Goal: Check status: Check status

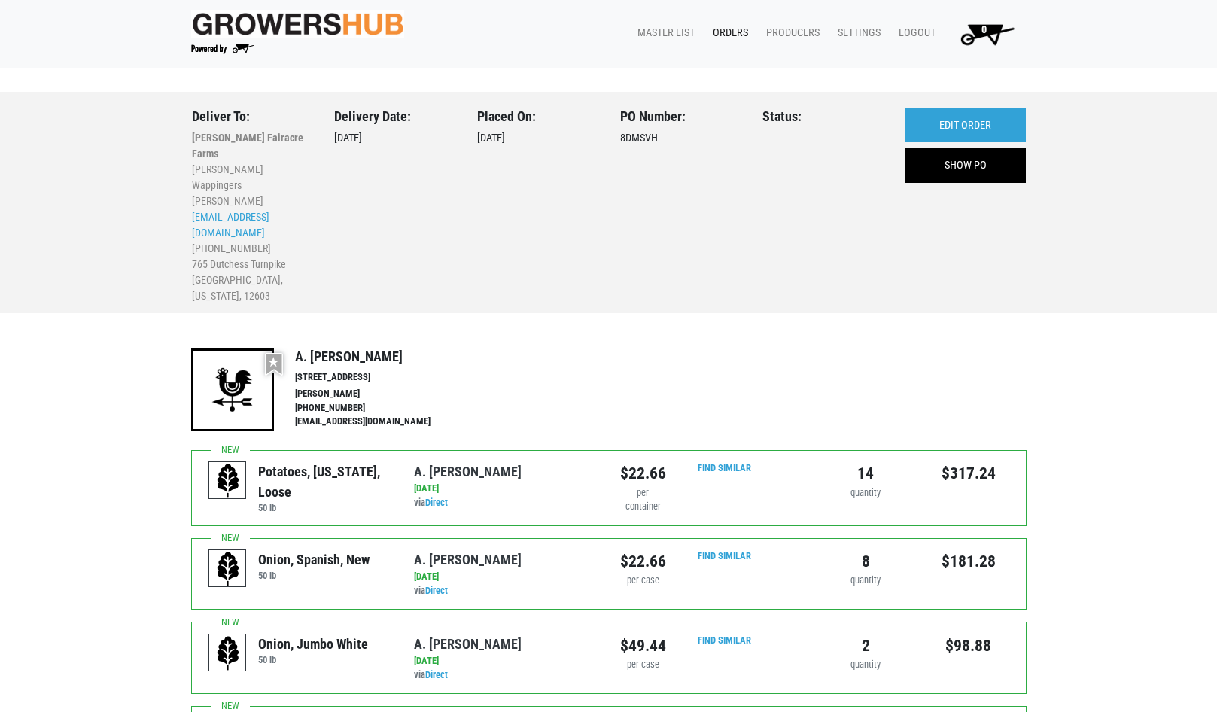
click at [740, 30] on link "Orders" at bounding box center [727, 33] width 53 height 29
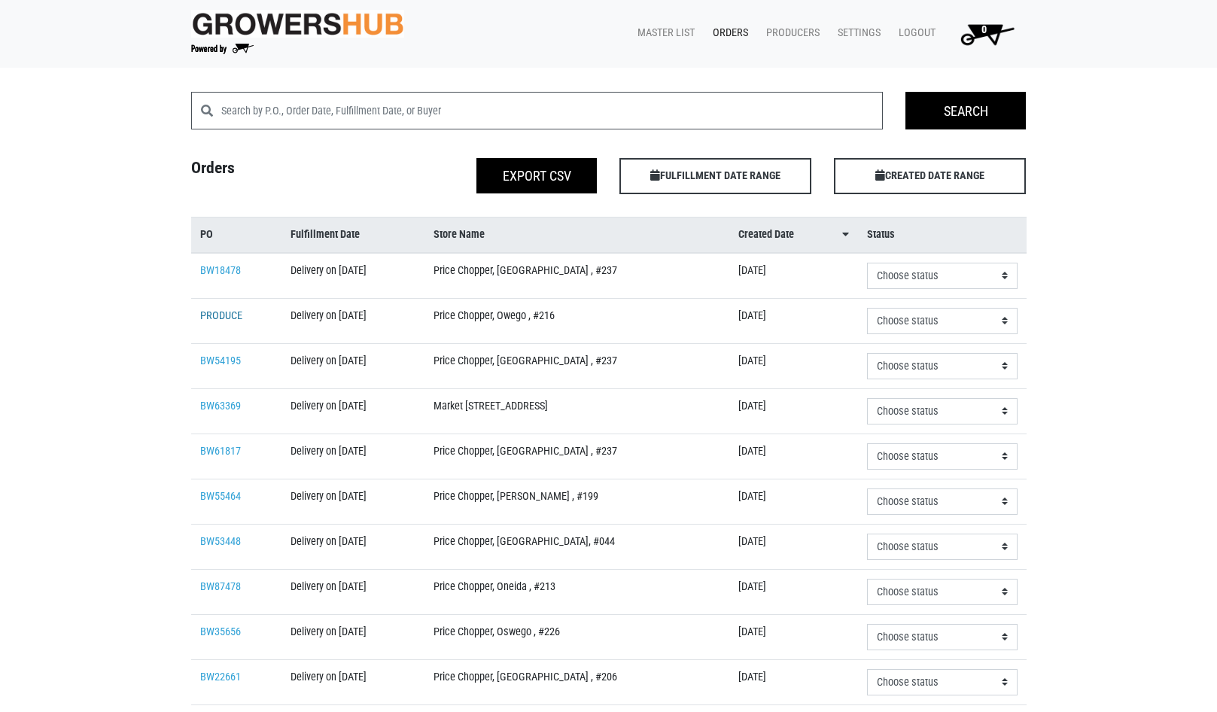
click at [229, 313] on link "PRODUCE" at bounding box center [221, 315] width 42 height 13
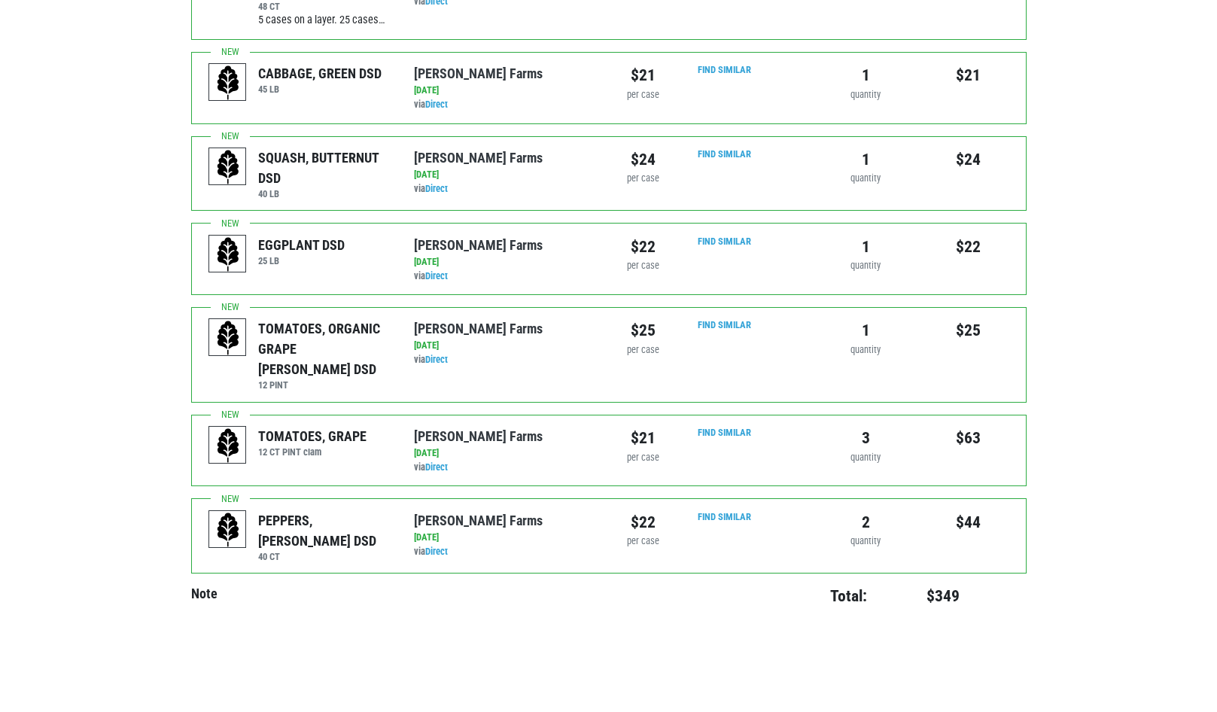
scroll to position [88, 0]
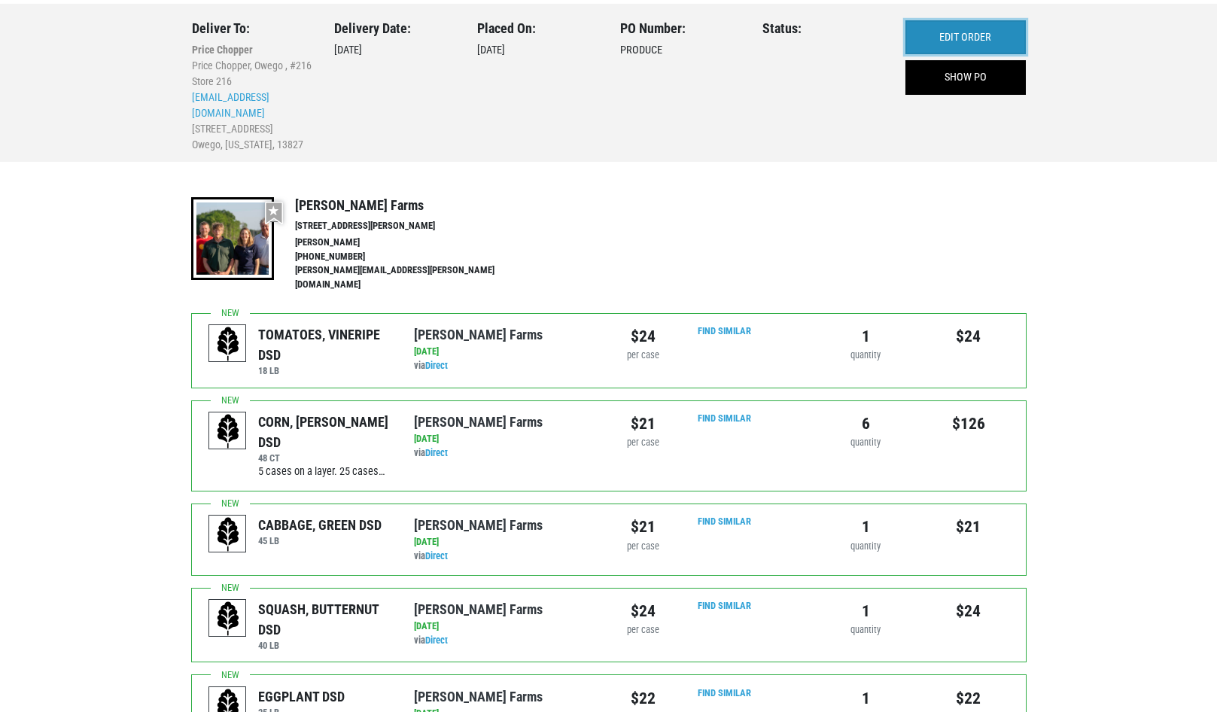
click at [945, 30] on link "EDIT ORDER" at bounding box center [965, 37] width 120 height 35
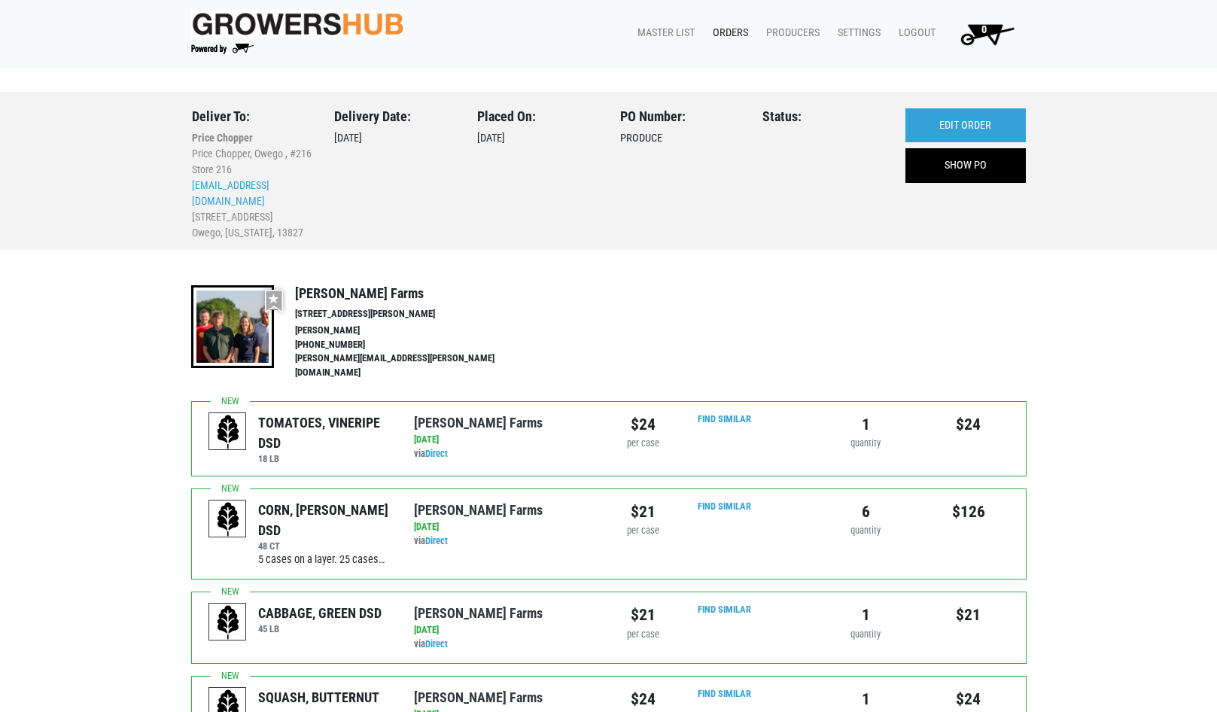
scroll to position [88, 0]
